Goal: Use online tool/utility: Utilize a website feature to perform a specific function

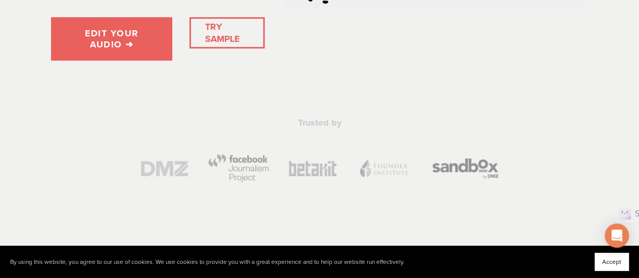
scroll to position [253, 0]
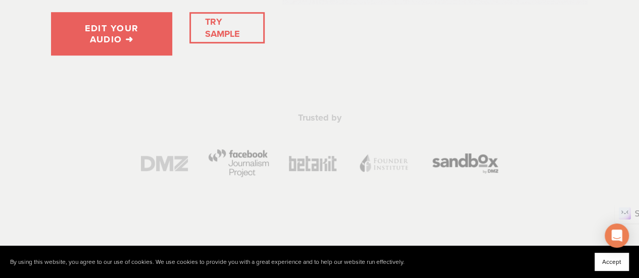
click at [234, 36] on link "TRY SAMPLE" at bounding box center [227, 28] width 52 height 32
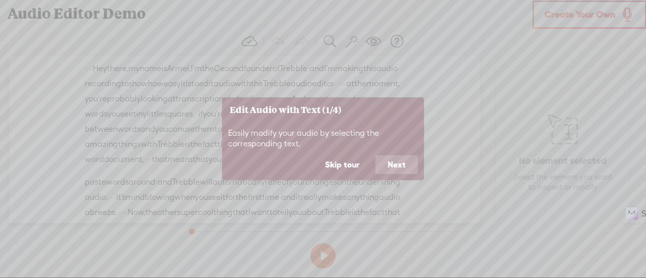
click at [409, 166] on button "Next" at bounding box center [397, 165] width 42 height 19
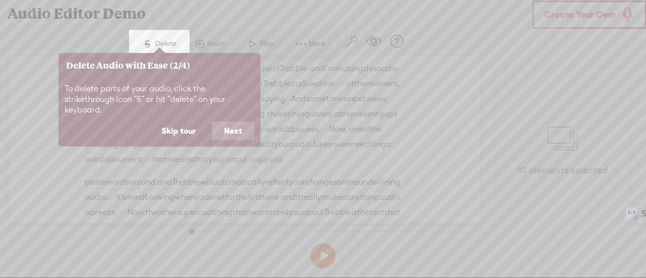
click at [232, 122] on button "Next" at bounding box center [233, 131] width 42 height 19
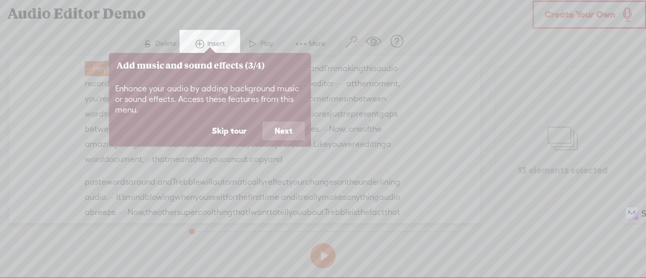
click at [285, 133] on button "Next" at bounding box center [284, 131] width 42 height 19
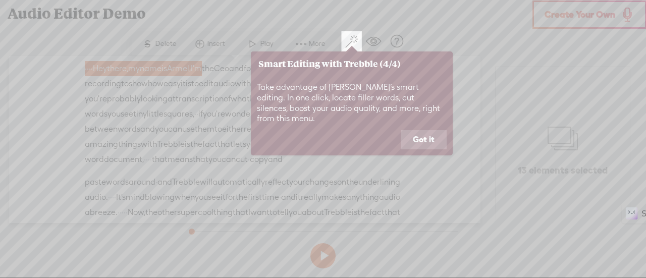
click at [429, 134] on button "Got it" at bounding box center [424, 139] width 46 height 19
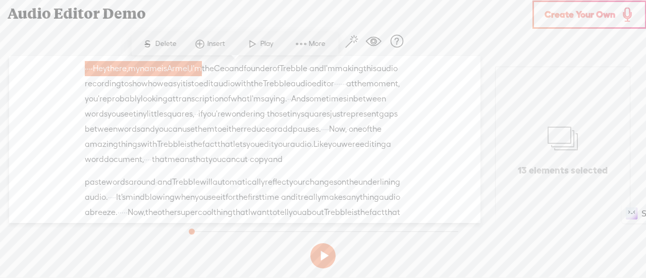
click at [584, 11] on span "Create Your Own" at bounding box center [580, 15] width 71 height 12
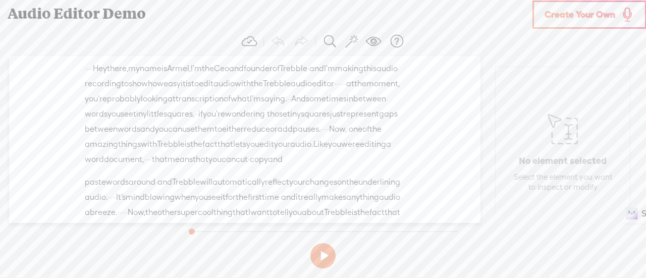
click at [318, 262] on button at bounding box center [323, 255] width 25 height 25
click at [320, 261] on section at bounding box center [323, 255] width 278 height 33
click at [328, 262] on button at bounding box center [323, 255] width 25 height 25
click at [128, 70] on span "there," at bounding box center [117, 68] width 21 height 15
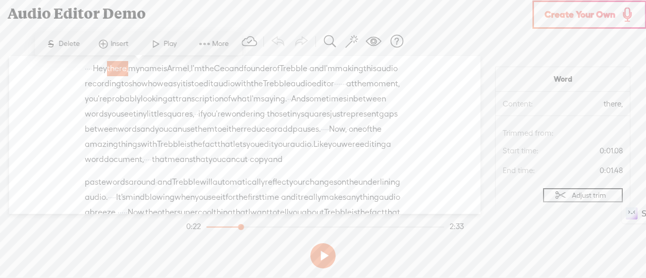
click at [107, 44] on span at bounding box center [102, 44] width 15 height 18
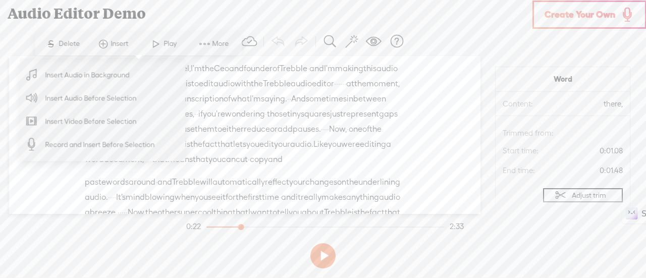
click at [217, 42] on span "More" at bounding box center [221, 44] width 19 height 10
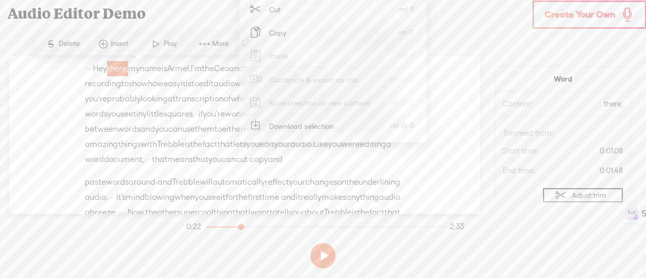
click at [401, 262] on section at bounding box center [323, 255] width 278 height 33
click at [166, 61] on div "Unknown · · · · Hey there, · my name is [GEOGRAPHIC_DATA], · I'm the Ceo and fo…" at bounding box center [245, 135] width 472 height 158
click at [140, 71] on span "my" at bounding box center [134, 68] width 12 height 15
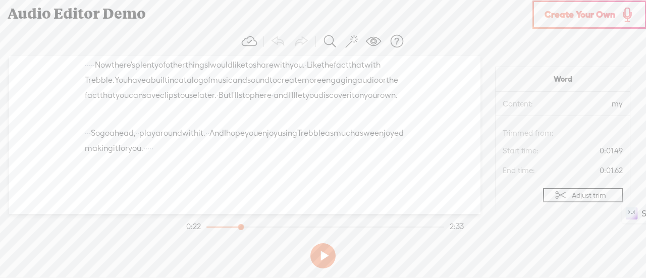
scroll to position [535, 0]
